Goal: Information Seeking & Learning: Learn about a topic

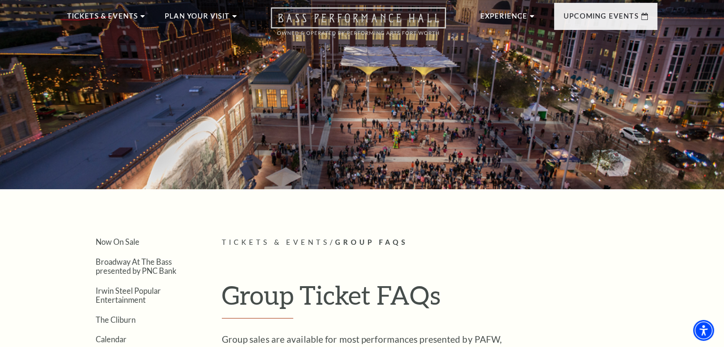
scroll to position [48, 0]
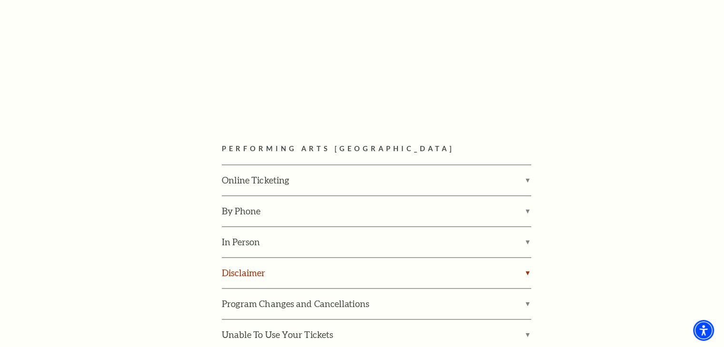
scroll to position [1332, 0]
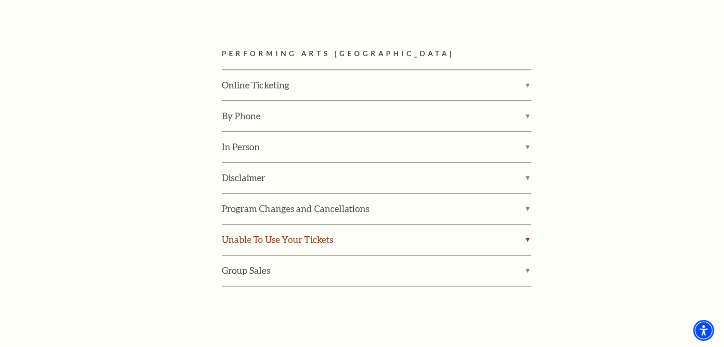
click at [344, 225] on label "Unable To Use Your Tickets" at bounding box center [376, 240] width 309 height 30
click at [0, 0] on input "Unable To Use Your Tickets" at bounding box center [0, 0] width 0 height 0
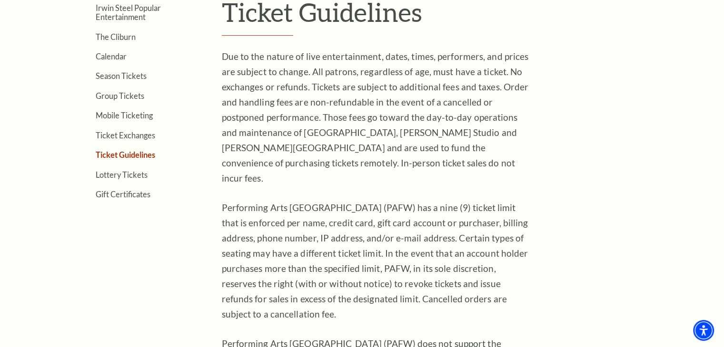
scroll to position [188, 0]
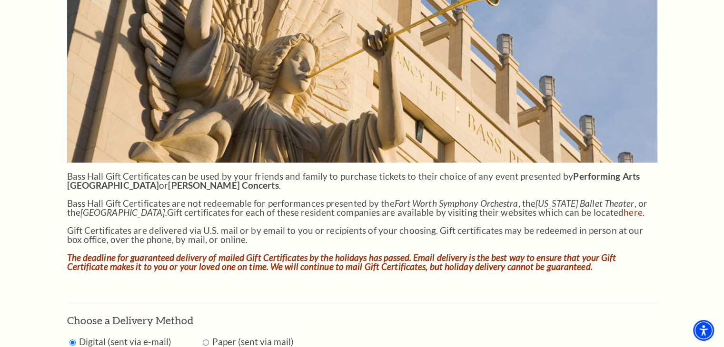
scroll to position [238, 0]
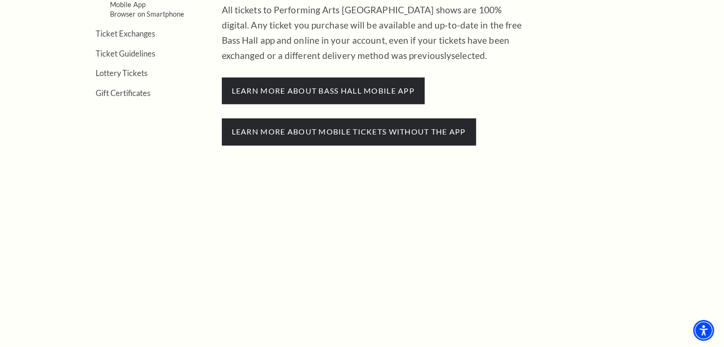
scroll to position [333, 0]
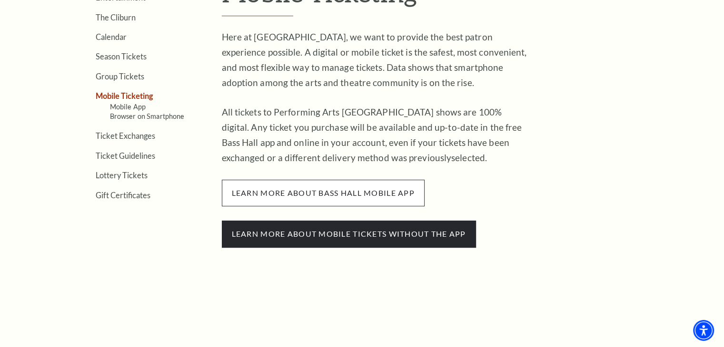
click at [407, 192] on span "learn more about bass hall mobile app" at bounding box center [323, 193] width 203 height 27
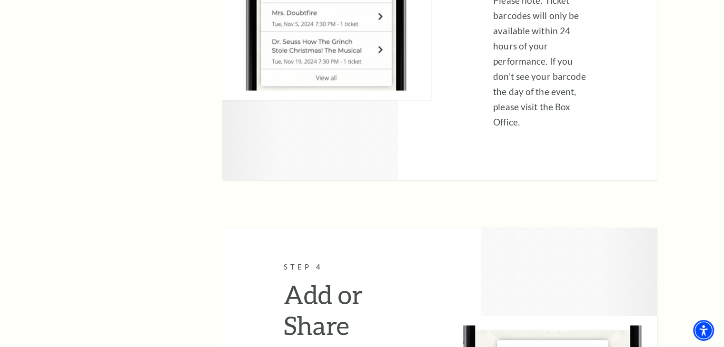
scroll to position [1713, 0]
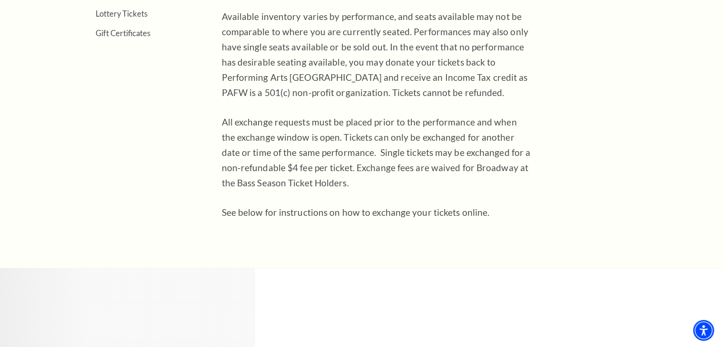
scroll to position [476, 0]
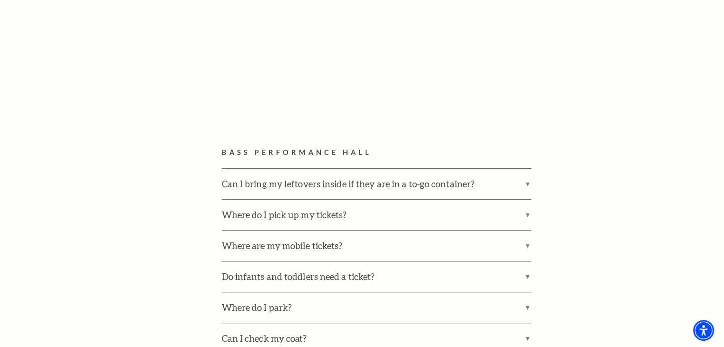
scroll to position [523, 0]
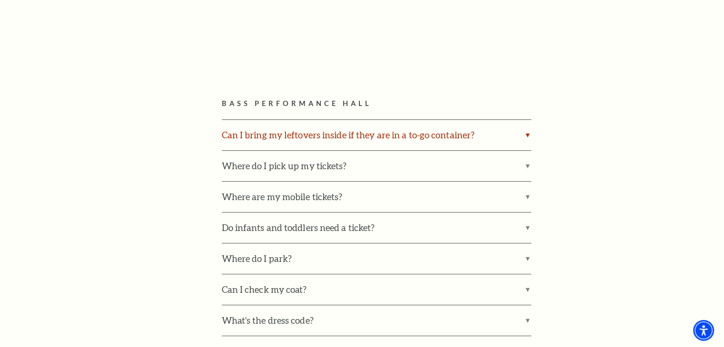
click at [446, 128] on label "Can I bring my leftovers inside if they are in a to-go container?" at bounding box center [376, 135] width 309 height 30
click at [0, 0] on input "Can I bring my leftovers inside if they are in a to-go container?" at bounding box center [0, 0] width 0 height 0
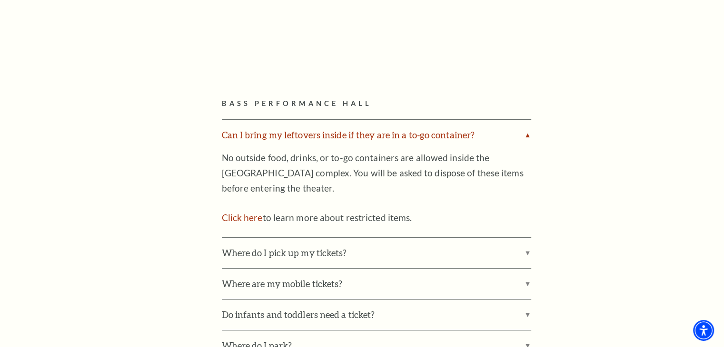
click at [446, 132] on label "Can I bring my leftovers inside if they are in a to-go container?" at bounding box center [376, 135] width 309 height 30
click at [0, 0] on input "Can I bring my leftovers inside if they are in a to-go container?" at bounding box center [0, 0] width 0 height 0
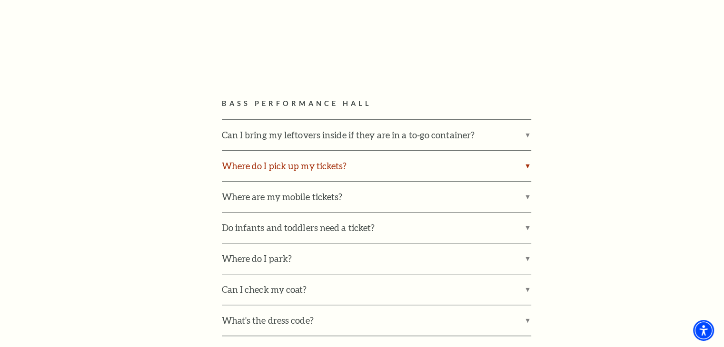
click at [408, 170] on label "Where do I pick up my tickets?" at bounding box center [376, 166] width 309 height 30
click at [0, 0] on input "Where do I pick up my tickets?" at bounding box center [0, 0] width 0 height 0
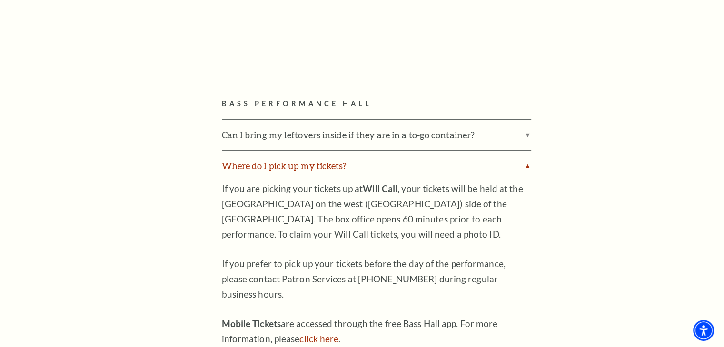
click at [409, 168] on label "Where do I pick up my tickets?" at bounding box center [376, 166] width 309 height 30
click at [0, 0] on input "Where do I pick up my tickets?" at bounding box center [0, 0] width 0 height 0
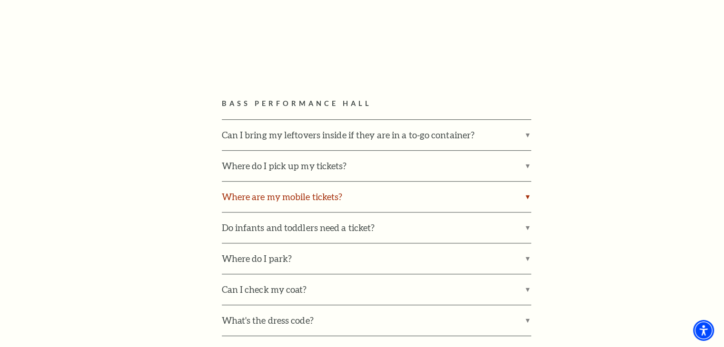
click at [409, 192] on label "Where are my mobile tickets?" at bounding box center [376, 197] width 309 height 30
click at [0, 0] on input "Where are my mobile tickets?" at bounding box center [0, 0] width 0 height 0
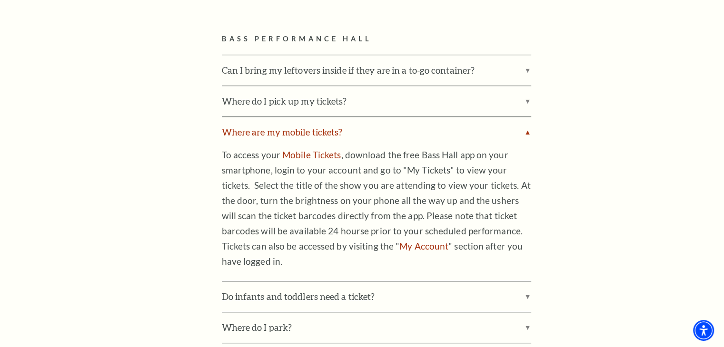
scroll to position [618, 0]
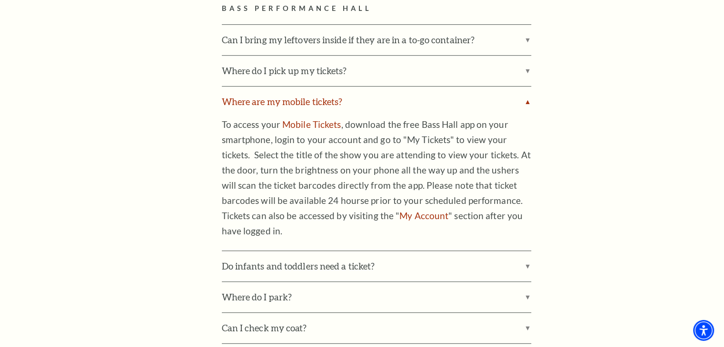
click at [375, 109] on label "Where are my mobile tickets?" at bounding box center [376, 102] width 309 height 30
click at [0, 0] on input "Where are my mobile tickets?" at bounding box center [0, 0] width 0 height 0
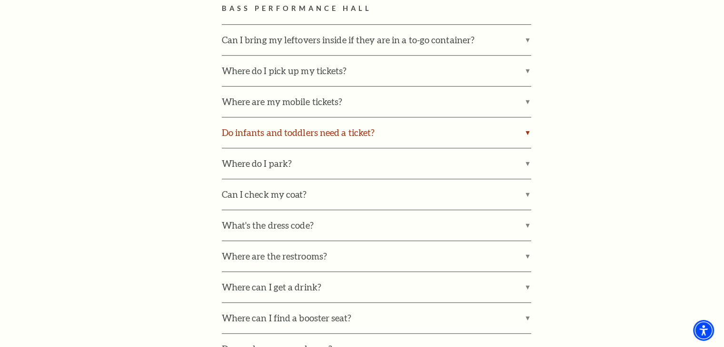
click at [375, 139] on label "Do infants and toddlers need a ticket?" at bounding box center [376, 132] width 309 height 30
click at [0, 0] on input "Do infants and toddlers need a ticket?" at bounding box center [0, 0] width 0 height 0
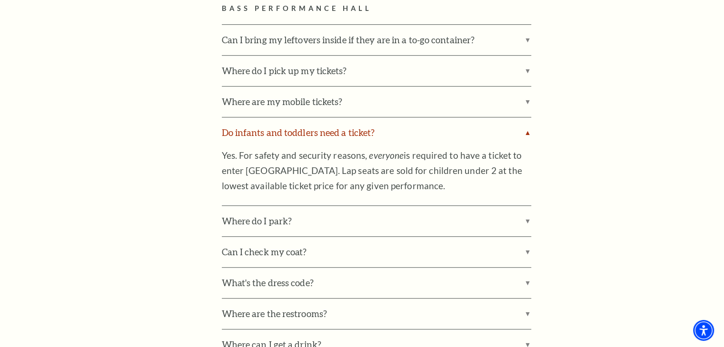
click at [377, 139] on label "Do infants and toddlers need a ticket?" at bounding box center [376, 132] width 309 height 30
click at [0, 0] on input "Do infants and toddlers need a ticket?" at bounding box center [0, 0] width 0 height 0
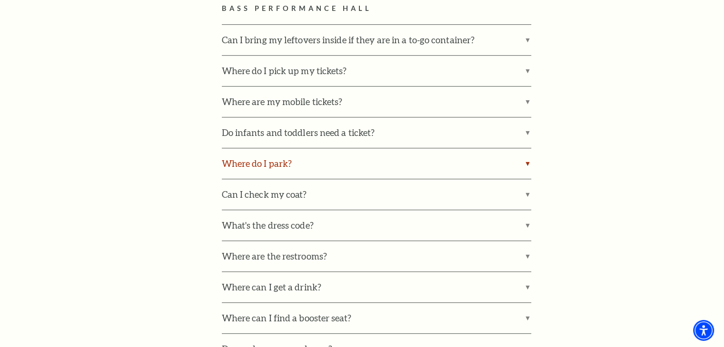
click at [371, 156] on label "Where do I park?" at bounding box center [376, 163] width 309 height 30
click at [0, 0] on input "Where do I park?" at bounding box center [0, 0] width 0 height 0
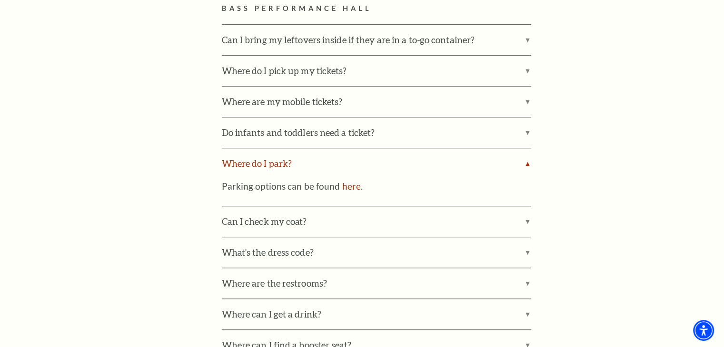
click at [380, 161] on label "Where do I park?" at bounding box center [376, 163] width 309 height 30
click at [0, 0] on input "Where do I park?" at bounding box center [0, 0] width 0 height 0
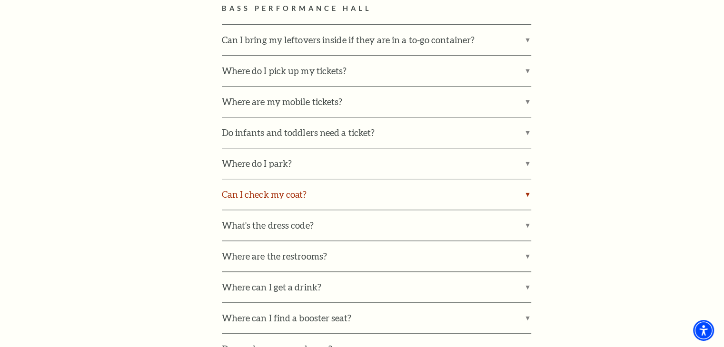
click at [377, 197] on label "Can I check my coat?" at bounding box center [376, 194] width 309 height 30
click at [0, 0] on input "Can I check my coat?" at bounding box center [0, 0] width 0 height 0
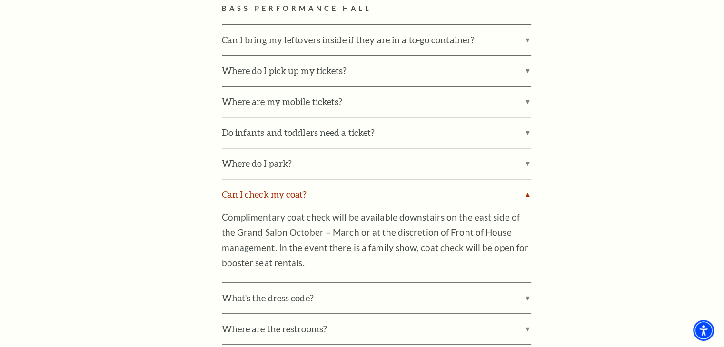
click at [377, 197] on label "Can I check my coat?" at bounding box center [376, 194] width 309 height 30
click at [0, 0] on input "Can I check my coat?" at bounding box center [0, 0] width 0 height 0
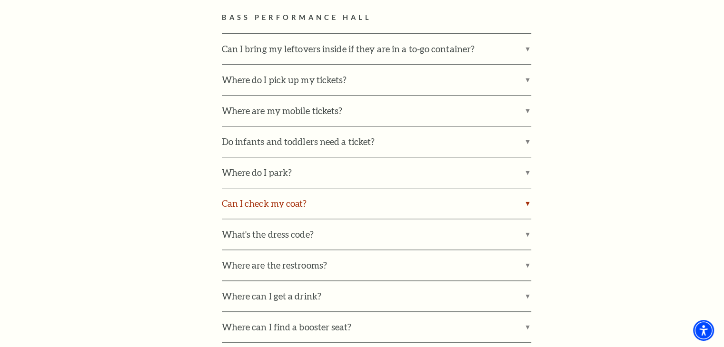
scroll to position [666, 0]
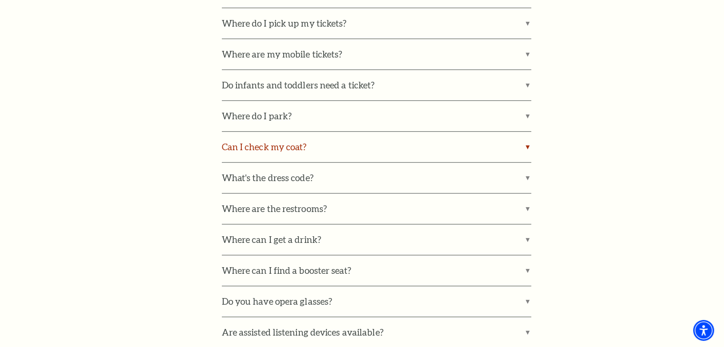
click at [346, 157] on label "Can I check my coat?" at bounding box center [376, 147] width 309 height 30
click at [0, 0] on input "Can I check my coat?" at bounding box center [0, 0] width 0 height 0
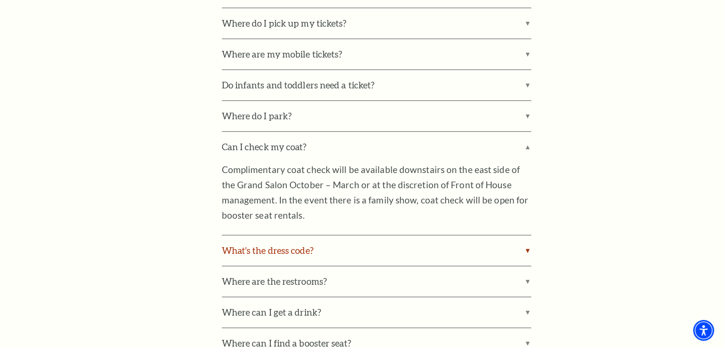
click at [363, 246] on label "What's the dress code?" at bounding box center [376, 250] width 309 height 30
click at [0, 0] on input "What's the dress code?" at bounding box center [0, 0] width 0 height 0
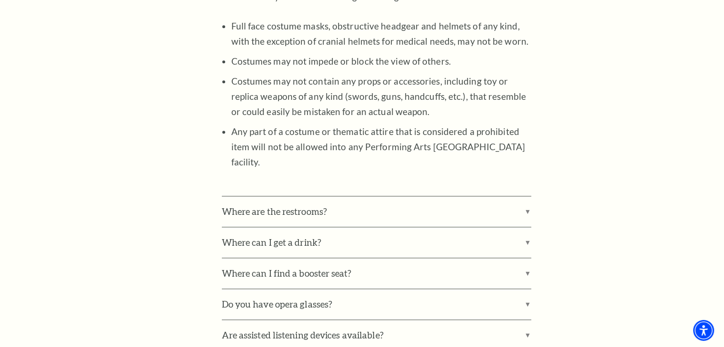
scroll to position [1094, 0]
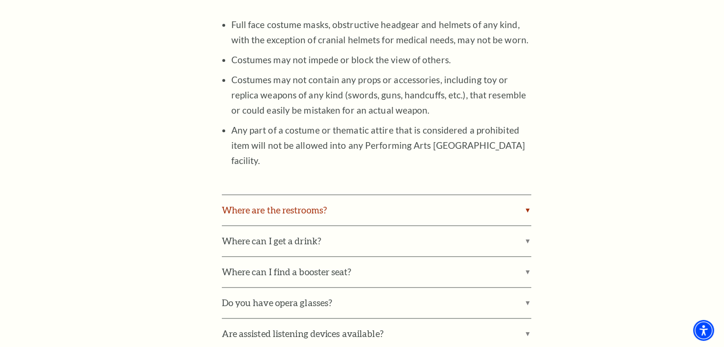
click at [360, 204] on label "Where are the restrooms?" at bounding box center [376, 210] width 309 height 30
click at [0, 0] on input "Where are the restrooms?" at bounding box center [0, 0] width 0 height 0
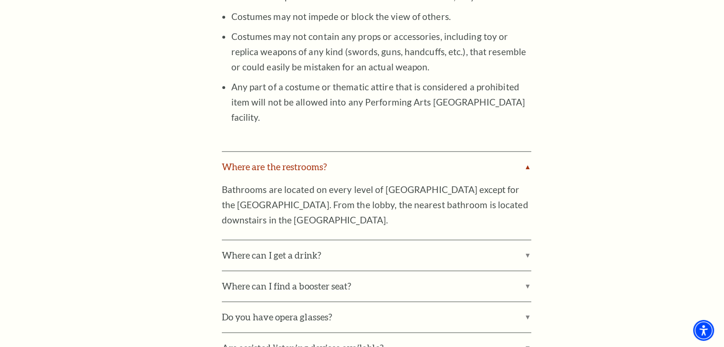
scroll to position [1189, 0]
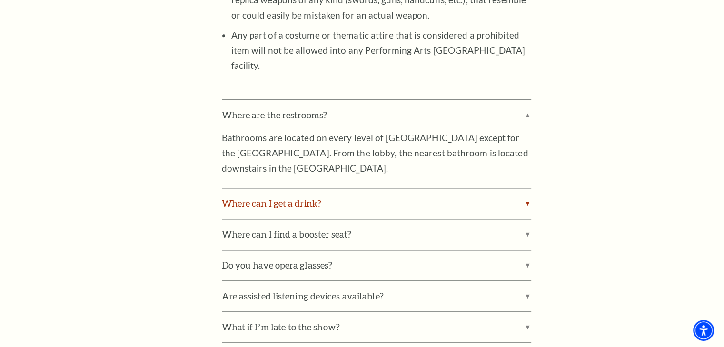
click at [367, 188] on label "Where can I get a drink?" at bounding box center [376, 203] width 309 height 30
click at [0, 0] on input "Where can I get a drink?" at bounding box center [0, 0] width 0 height 0
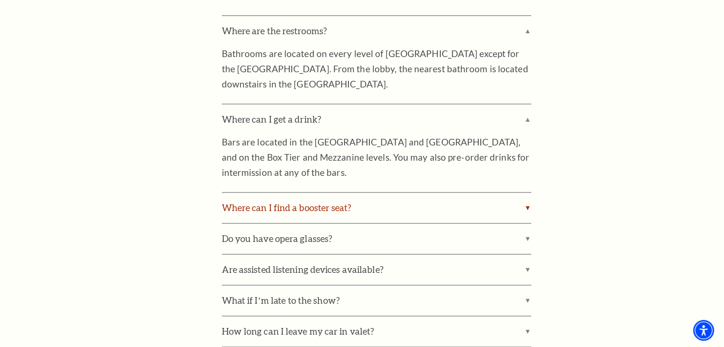
scroll to position [1284, 0]
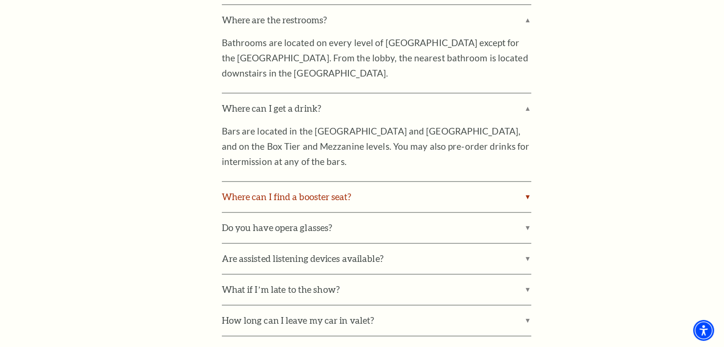
click at [363, 183] on label "Where can I find a booster seat?" at bounding box center [376, 197] width 309 height 30
click at [0, 0] on input "Where can I find a booster seat?" at bounding box center [0, 0] width 0 height 0
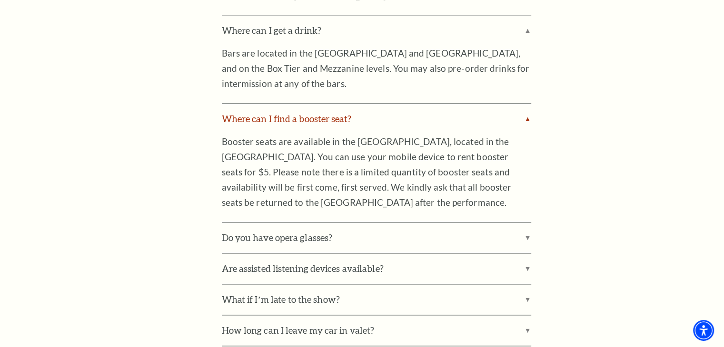
scroll to position [1380, 0]
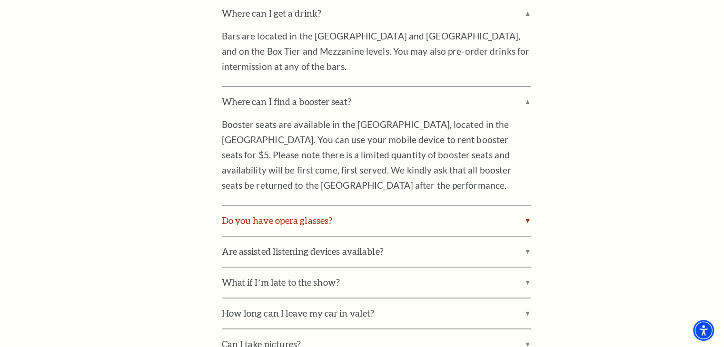
click at [358, 206] on label "Do you have opera glasses?" at bounding box center [376, 221] width 309 height 30
click at [0, 0] on input "Do you have opera glasses?" at bounding box center [0, 0] width 0 height 0
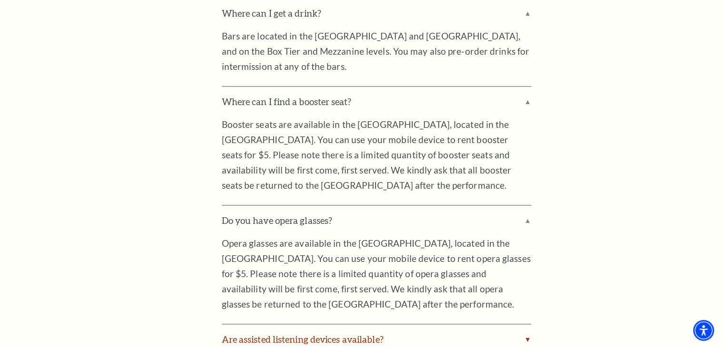
scroll to position [1522, 0]
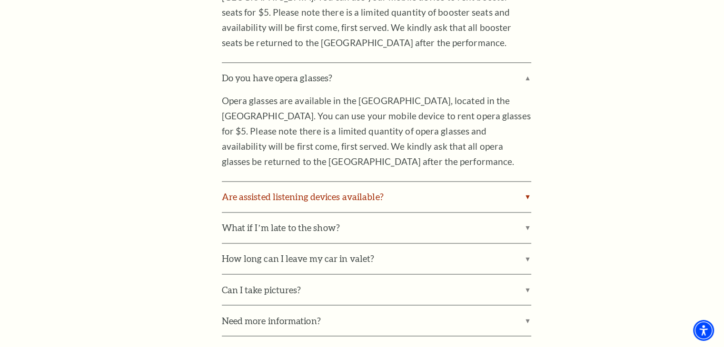
click at [367, 188] on label "Are assisted listening devices available?" at bounding box center [376, 197] width 309 height 30
click at [0, 0] on input "Are assisted listening devices available?" at bounding box center [0, 0] width 0 height 0
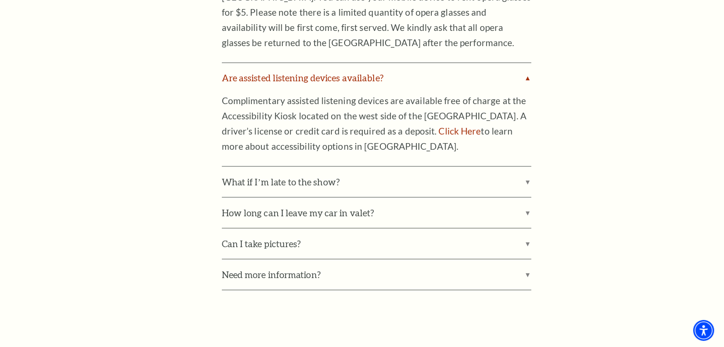
scroll to position [1665, 0]
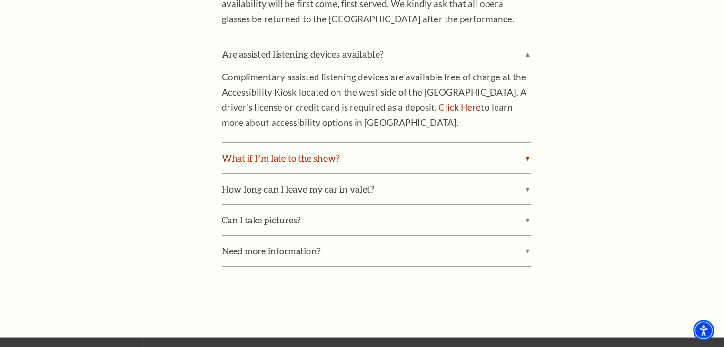
click at [372, 151] on label "What if I’m late to the show?" at bounding box center [376, 158] width 309 height 30
click at [0, 0] on input "What if I’m late to the show?" at bounding box center [0, 0] width 0 height 0
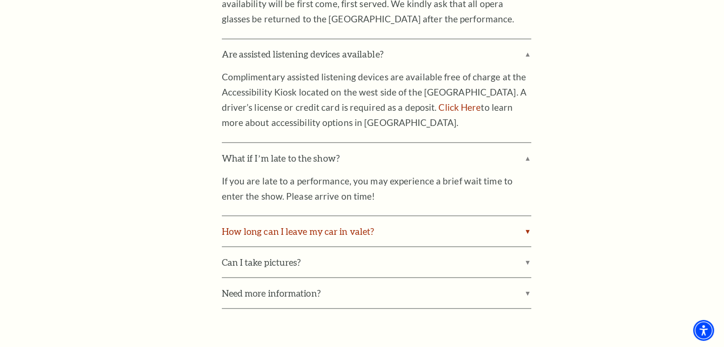
click at [388, 223] on label "How long can I leave my car in valet?" at bounding box center [376, 231] width 309 height 30
click at [0, 0] on input "How long can I leave my car in valet?" at bounding box center [0, 0] width 0 height 0
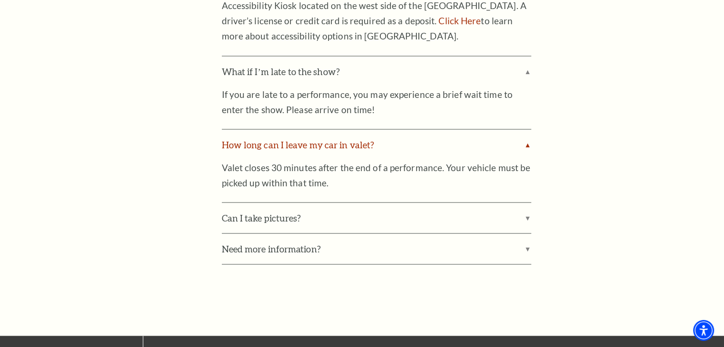
scroll to position [1760, 0]
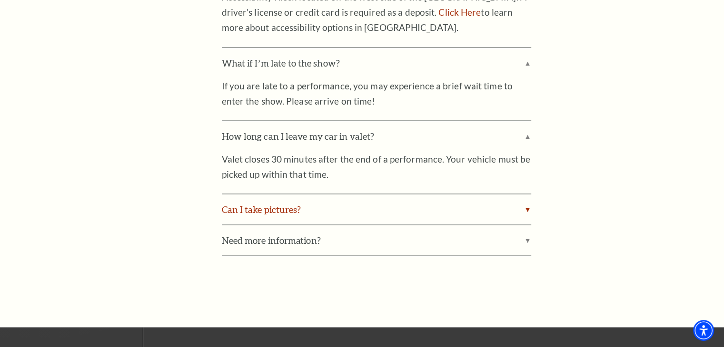
click at [335, 195] on label "Can I take pictures?" at bounding box center [376, 209] width 309 height 30
click at [0, 0] on input "Can I take pictures?" at bounding box center [0, 0] width 0 height 0
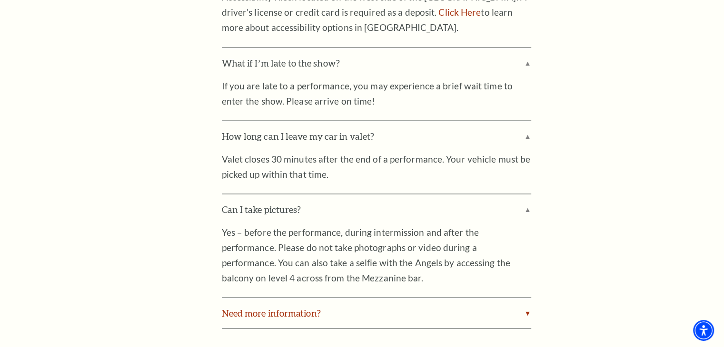
click at [329, 298] on label "Need more information?" at bounding box center [376, 313] width 309 height 30
click at [0, 0] on input "Need more information?" at bounding box center [0, 0] width 0 height 0
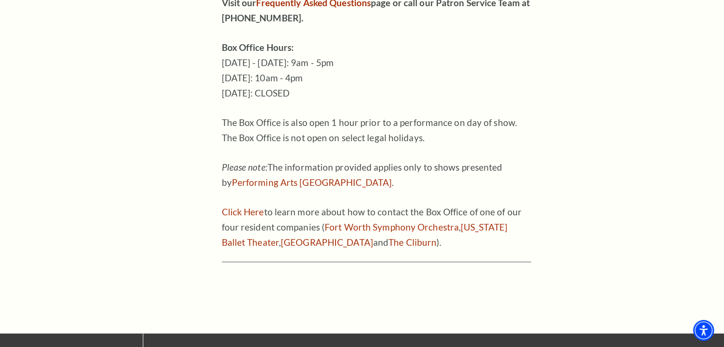
scroll to position [2046, 0]
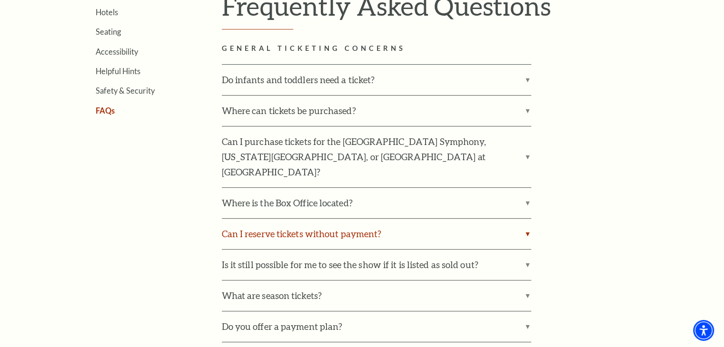
scroll to position [333, 0]
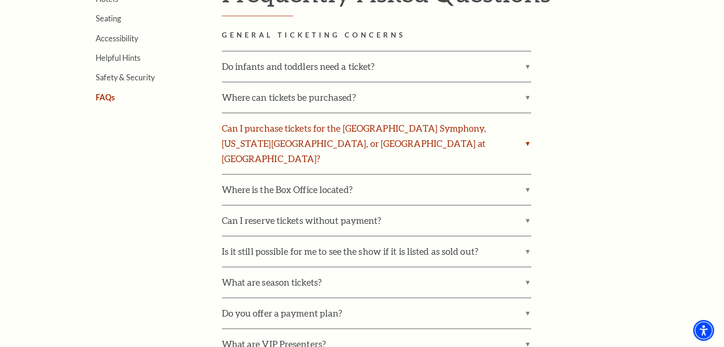
click at [459, 137] on label "Can I purchase tickets for the Fort Worth Symphony, Texas Ballet Theater, or Fo…" at bounding box center [376, 143] width 309 height 61
click at [0, 0] on input "Can I purchase tickets for the Fort Worth Symphony, Texas Ballet Theater, or Fo…" at bounding box center [0, 0] width 0 height 0
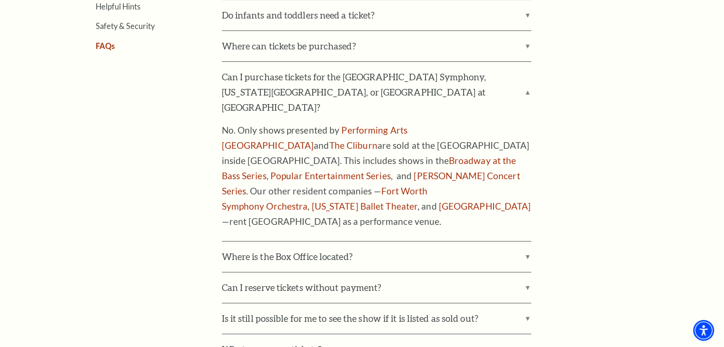
scroll to position [476, 0]
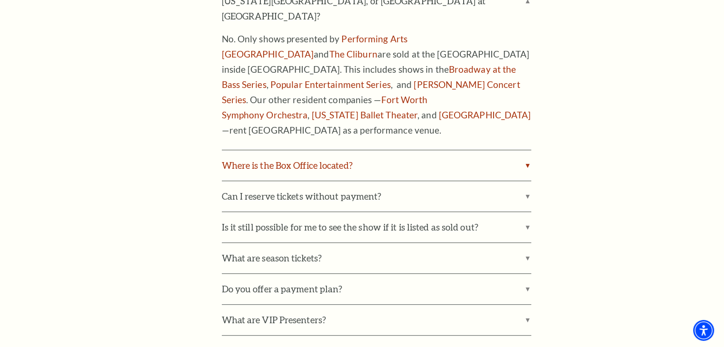
click at [414, 150] on label "Where is the Box Office located?" at bounding box center [376, 165] width 309 height 30
click at [0, 0] on input "Where is the Box Office located?" at bounding box center [0, 0] width 0 height 0
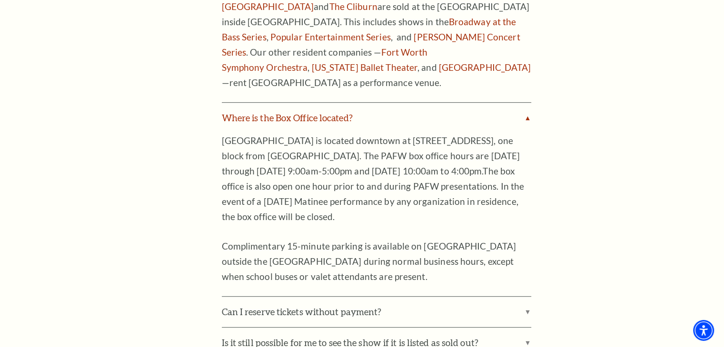
scroll to position [571, 0]
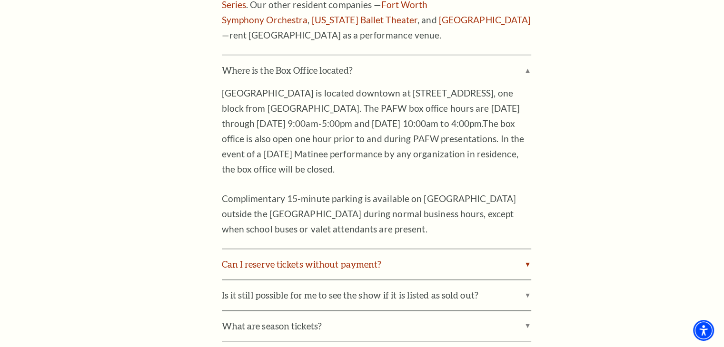
click at [382, 249] on label "Can I reserve tickets without payment?" at bounding box center [376, 264] width 309 height 30
click at [0, 0] on input "Can I reserve tickets without payment?" at bounding box center [0, 0] width 0 height 0
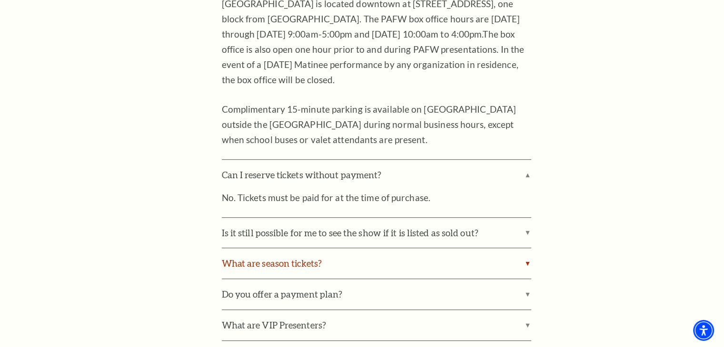
scroll to position [666, 0]
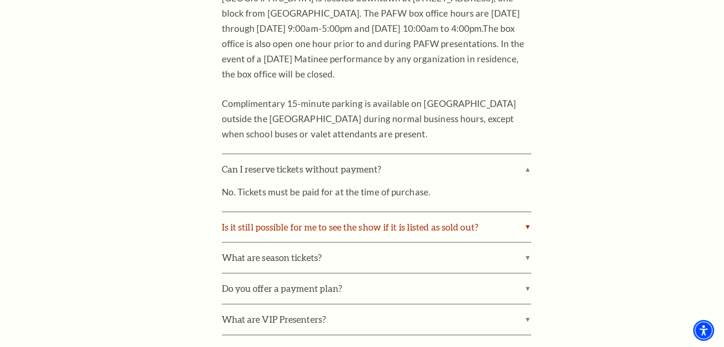
click at [403, 212] on label "Is it still possible for me to see the show if it is listed as sold out?" at bounding box center [376, 227] width 309 height 30
click at [0, 0] on input "Is it still possible for me to see the show if it is listed as sold out?" at bounding box center [0, 0] width 0 height 0
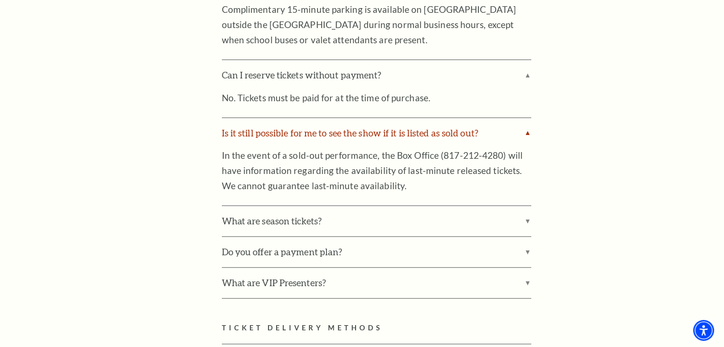
scroll to position [761, 0]
click at [403, 205] on label "What are season tickets?" at bounding box center [376, 220] width 309 height 30
click at [0, 0] on input "What are season tickets?" at bounding box center [0, 0] width 0 height 0
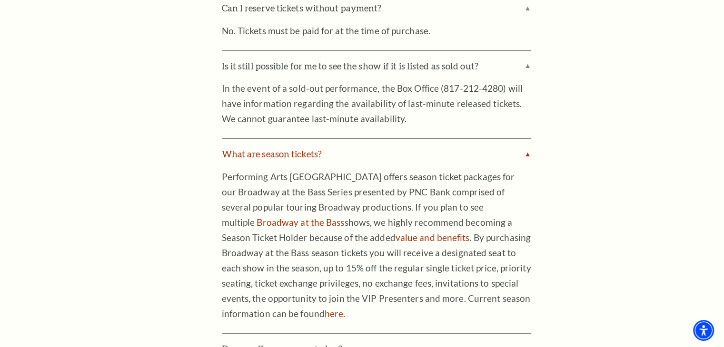
scroll to position [951, 0]
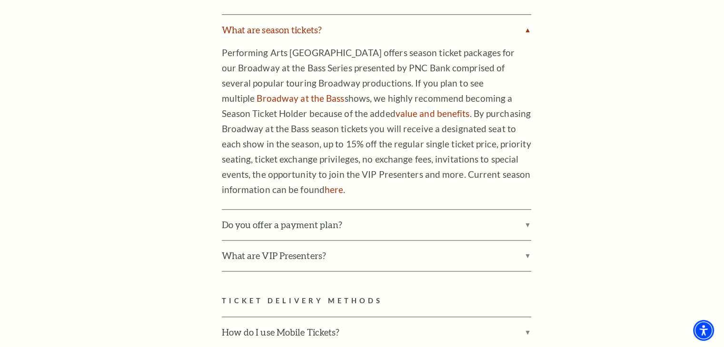
click at [403, 210] on label "Do you offer a payment plan?" at bounding box center [376, 225] width 309 height 30
click at [0, 0] on input "Do you offer a payment plan?" at bounding box center [0, 0] width 0 height 0
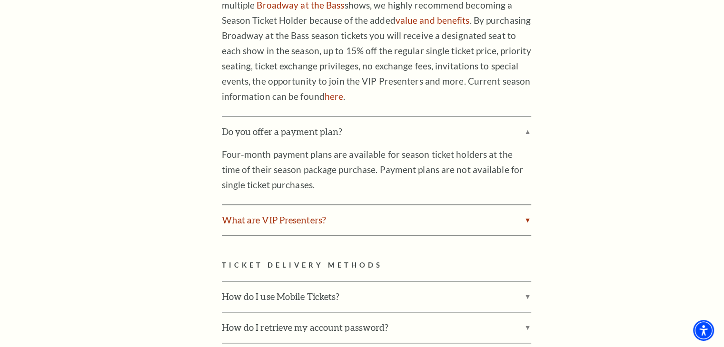
scroll to position [1047, 0]
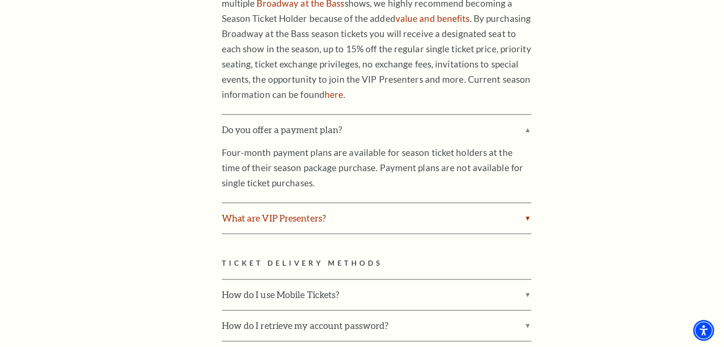
click at [312, 203] on label "What are VIP Presenters?" at bounding box center [376, 218] width 309 height 30
click at [0, 0] on input "What are VIP Presenters?" at bounding box center [0, 0] width 0 height 0
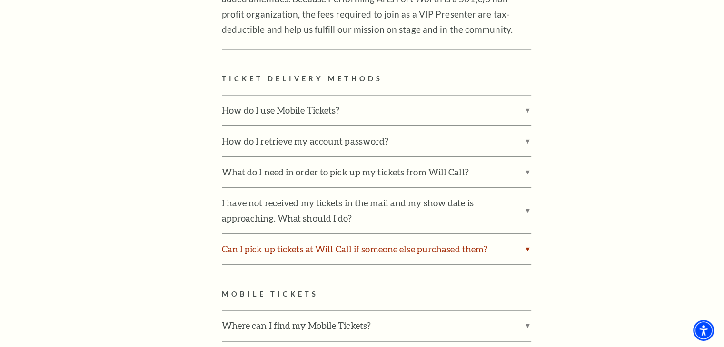
scroll to position [1332, 0]
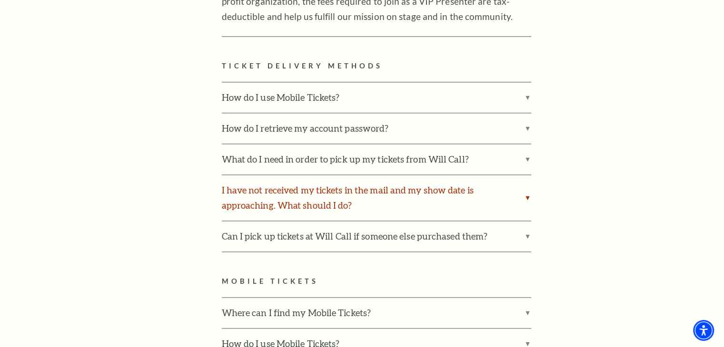
click at [343, 175] on label "I have not received my tickets in the mail and my show date is approaching. Wha…" at bounding box center [376, 198] width 309 height 46
click at [0, 0] on input "I have not received my tickets in the mail and my show date is approaching. Wha…" at bounding box center [0, 0] width 0 height 0
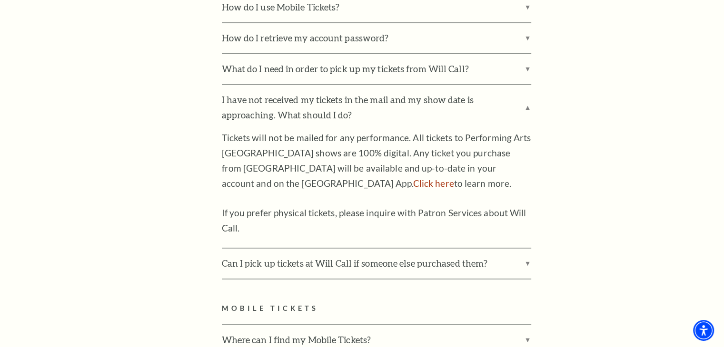
scroll to position [1475, 0]
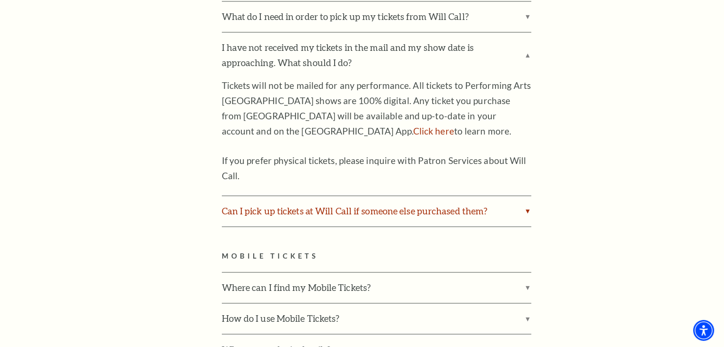
click at [352, 196] on label "Can I pick up tickets at Will Call if someone else purchased them?" at bounding box center [376, 211] width 309 height 30
click at [0, 0] on input "Can I pick up tickets at Will Call if someone else purchased them?" at bounding box center [0, 0] width 0 height 0
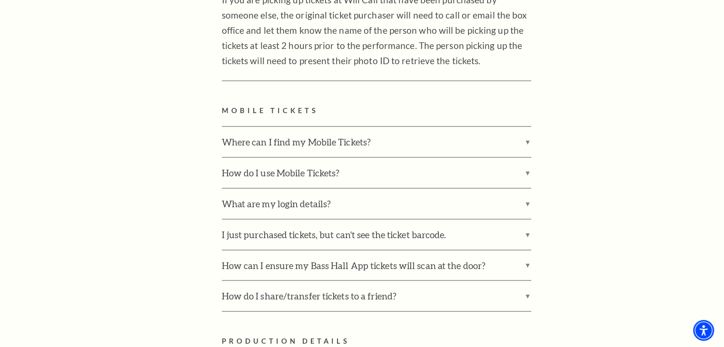
scroll to position [1713, 0]
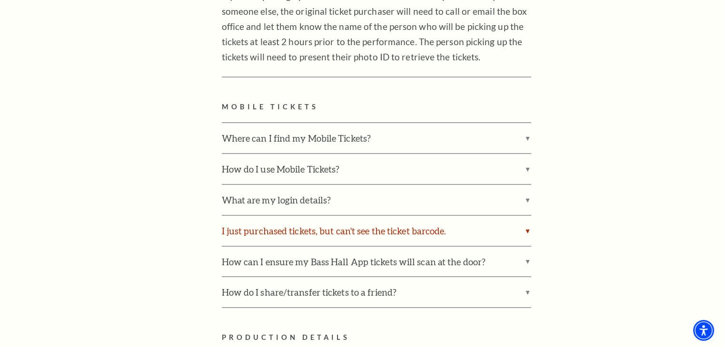
click at [363, 215] on label "I just purchased tickets, but can't see the ticket barcode." at bounding box center [376, 230] width 309 height 30
click at [0, 0] on input "I just purchased tickets, but can't see the ticket barcode." at bounding box center [0, 0] width 0 height 0
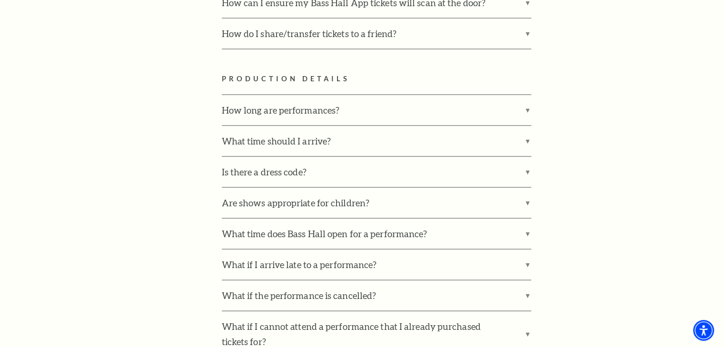
scroll to position [2093, 0]
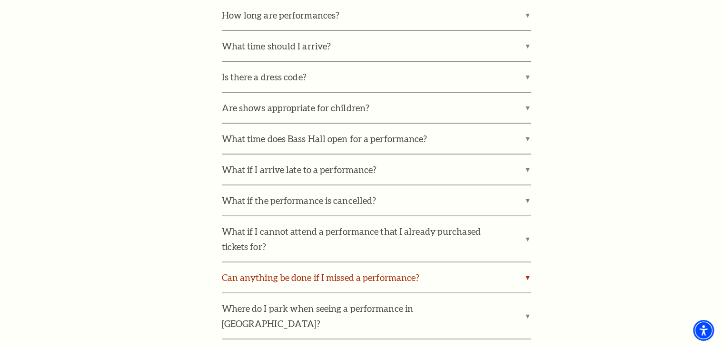
click at [383, 263] on label "Can anything be done if I missed a performance?" at bounding box center [376, 278] width 309 height 30
click at [0, 0] on input "Can anything be done if I missed a performance?" at bounding box center [0, 0] width 0 height 0
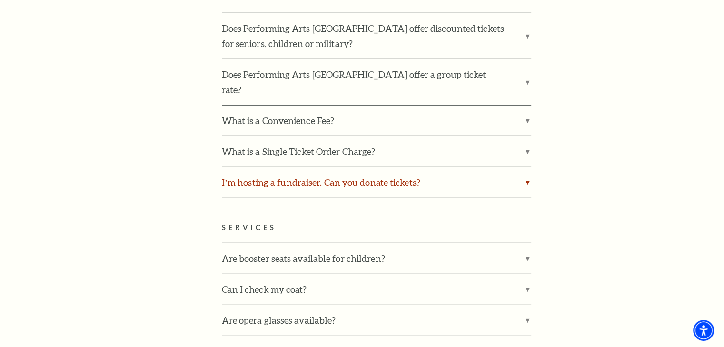
scroll to position [2807, 0]
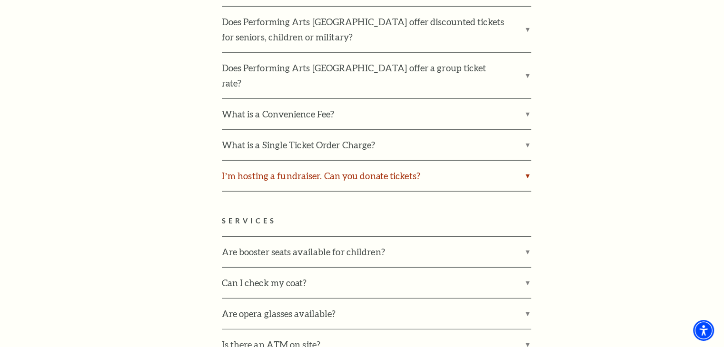
click at [409, 161] on label "I’m hosting a fundraiser. Can you donate tickets?" at bounding box center [376, 176] width 309 height 30
click at [0, 0] on input "I’m hosting a fundraiser. Can you donate tickets?" at bounding box center [0, 0] width 0 height 0
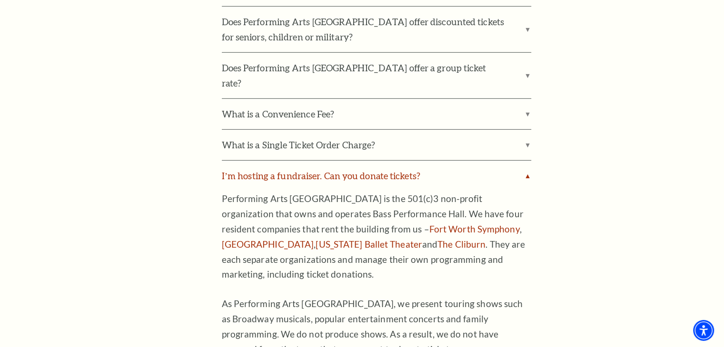
click at [409, 161] on label "I’m hosting a fundraiser. Can you donate tickets?" at bounding box center [376, 176] width 309 height 30
click at [0, 0] on input "I’m hosting a fundraiser. Can you donate tickets?" at bounding box center [0, 0] width 0 height 0
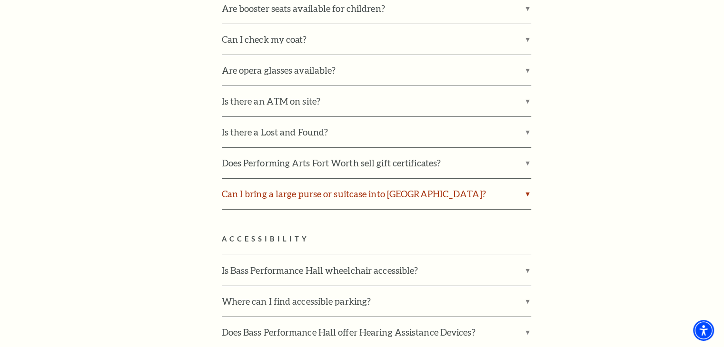
scroll to position [2949, 0]
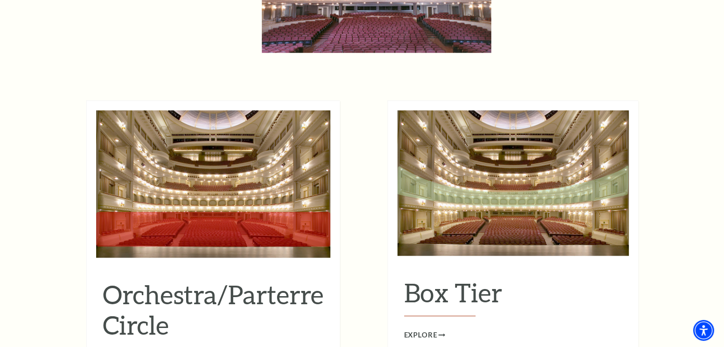
scroll to position [666, 0]
